Goal: Navigation & Orientation: Find specific page/section

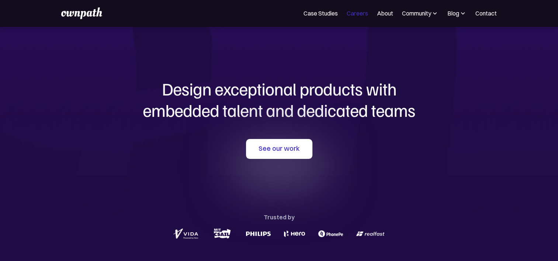
click at [355, 16] on link "Careers" at bounding box center [357, 13] width 21 height 9
click at [291, 149] on link "See our work" at bounding box center [279, 149] width 66 height 20
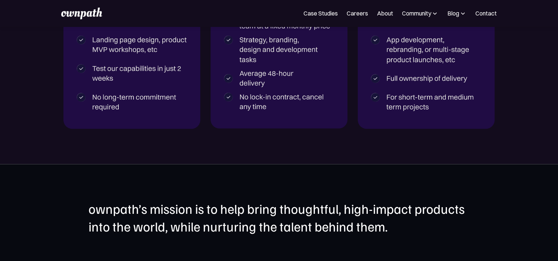
scroll to position [1215, 0]
